Goal: Find specific page/section: Find specific page/section

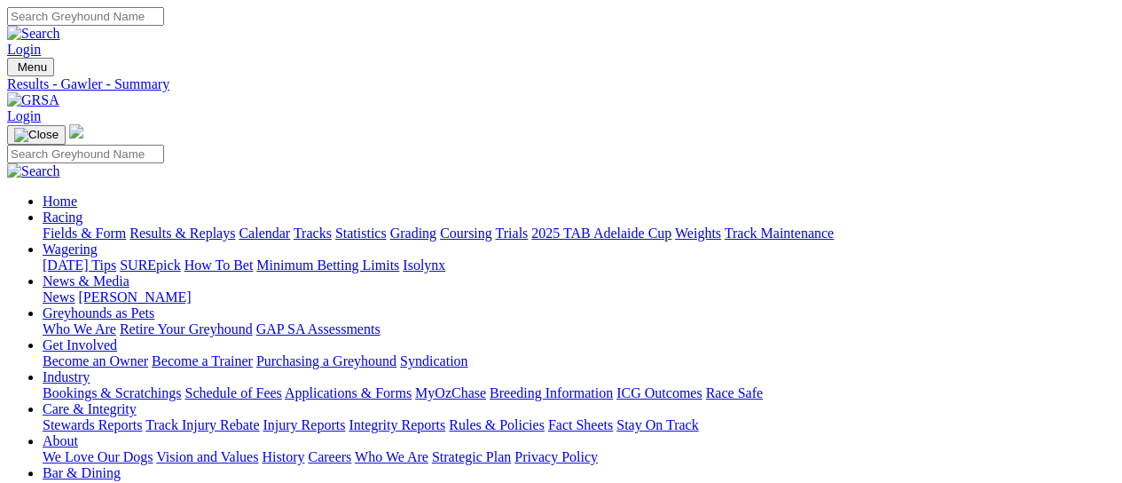
click at [59, 92] on img at bounding box center [33, 100] width 52 height 16
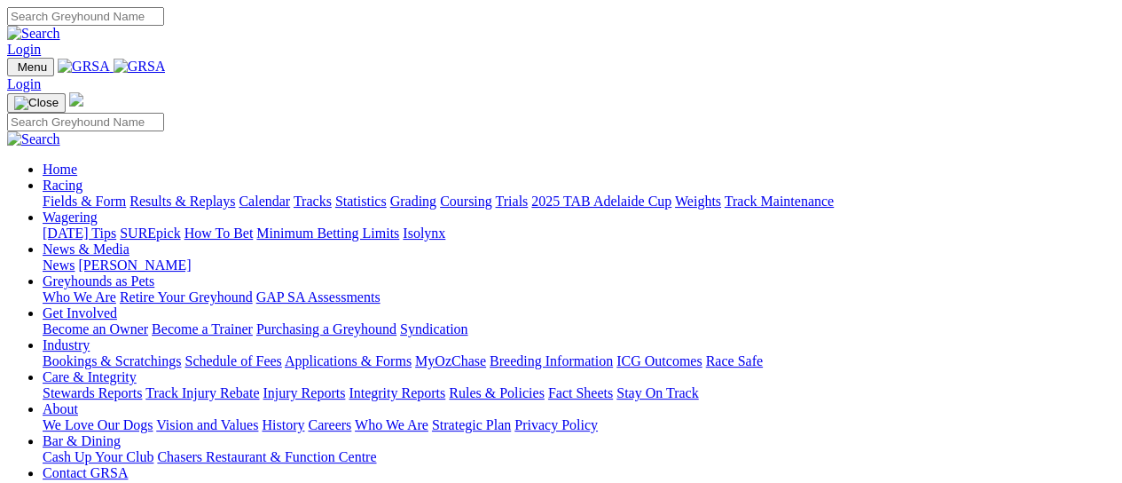
click at [83, 177] on link "Racing" at bounding box center [63, 184] width 40 height 15
click at [96, 193] on link "Fields & Form" at bounding box center [84, 200] width 83 height 15
